Goal: Task Accomplishment & Management: Use online tool/utility

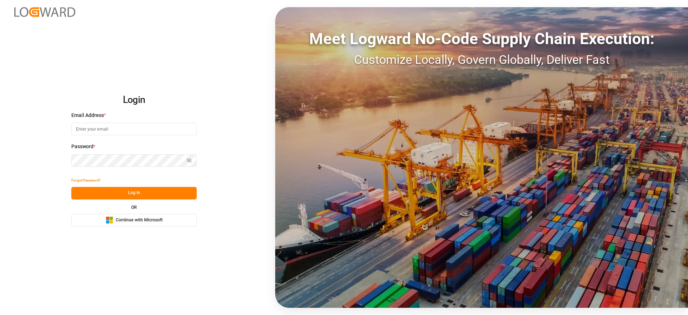
click at [142, 217] on span "Continue with Microsoft" at bounding box center [139, 220] width 47 height 6
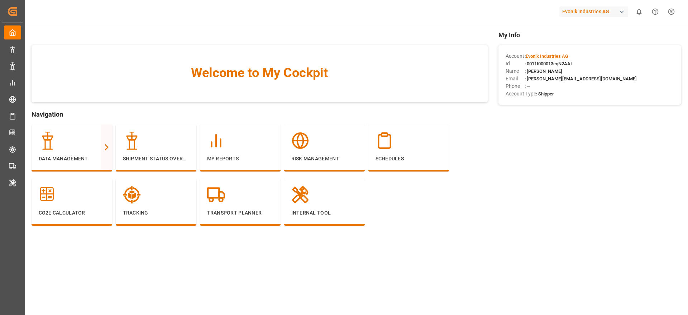
click at [576, 13] on div "Evonik Industries AG" at bounding box center [594, 11] width 69 height 10
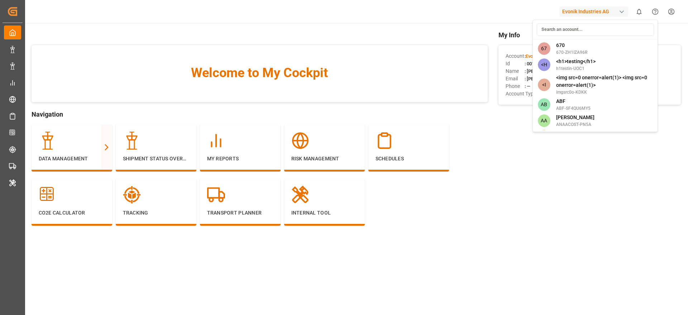
click at [381, 35] on html "Created by potrace 1.15, written by [PERSON_NAME] [DATE]-[DATE] Created by potr…" at bounding box center [344, 157] width 688 height 315
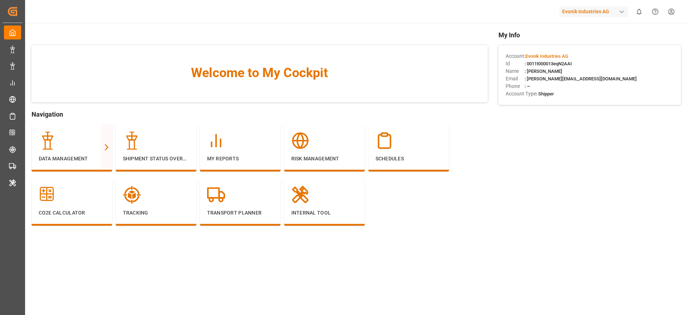
click at [587, 14] on div "Evonik Industries AG" at bounding box center [594, 11] width 69 height 10
type input "compo"
click at [597, 49] on div "[PERSON_NAME] Expert" at bounding box center [595, 48] width 122 height 15
